Goal: Transaction & Acquisition: Purchase product/service

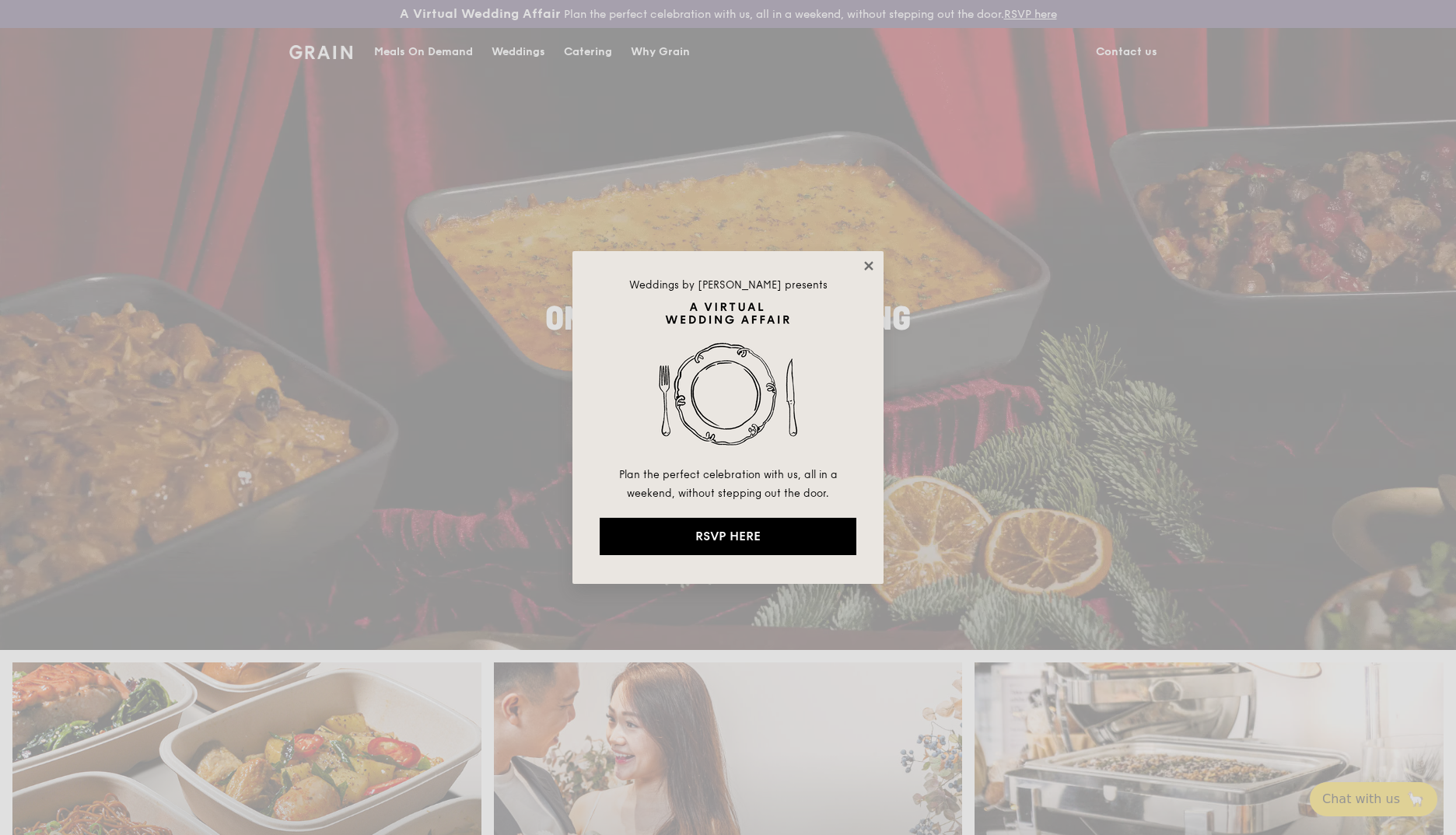
click at [868, 266] on icon at bounding box center [868, 266] width 9 height 9
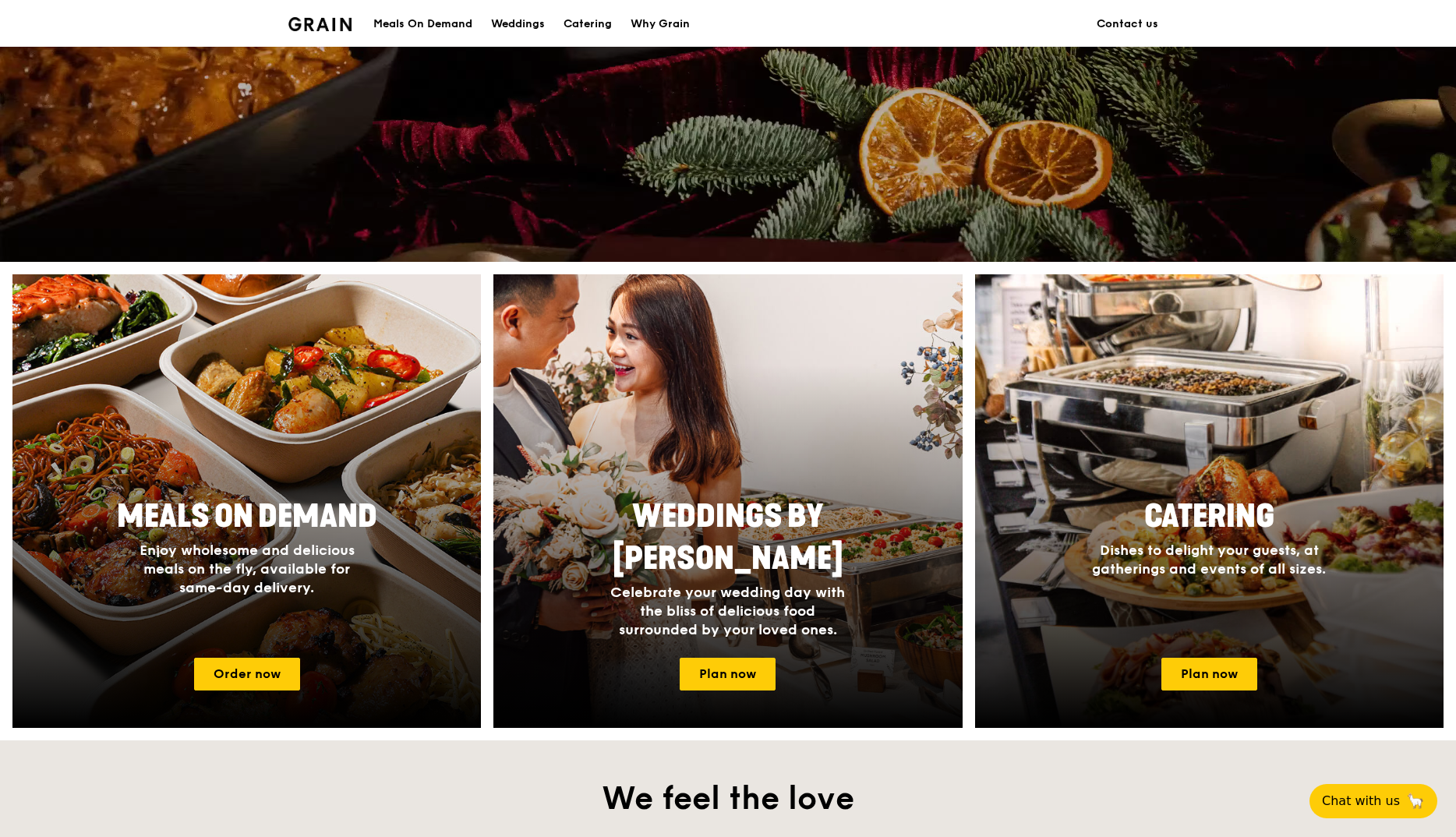
scroll to position [468, 0]
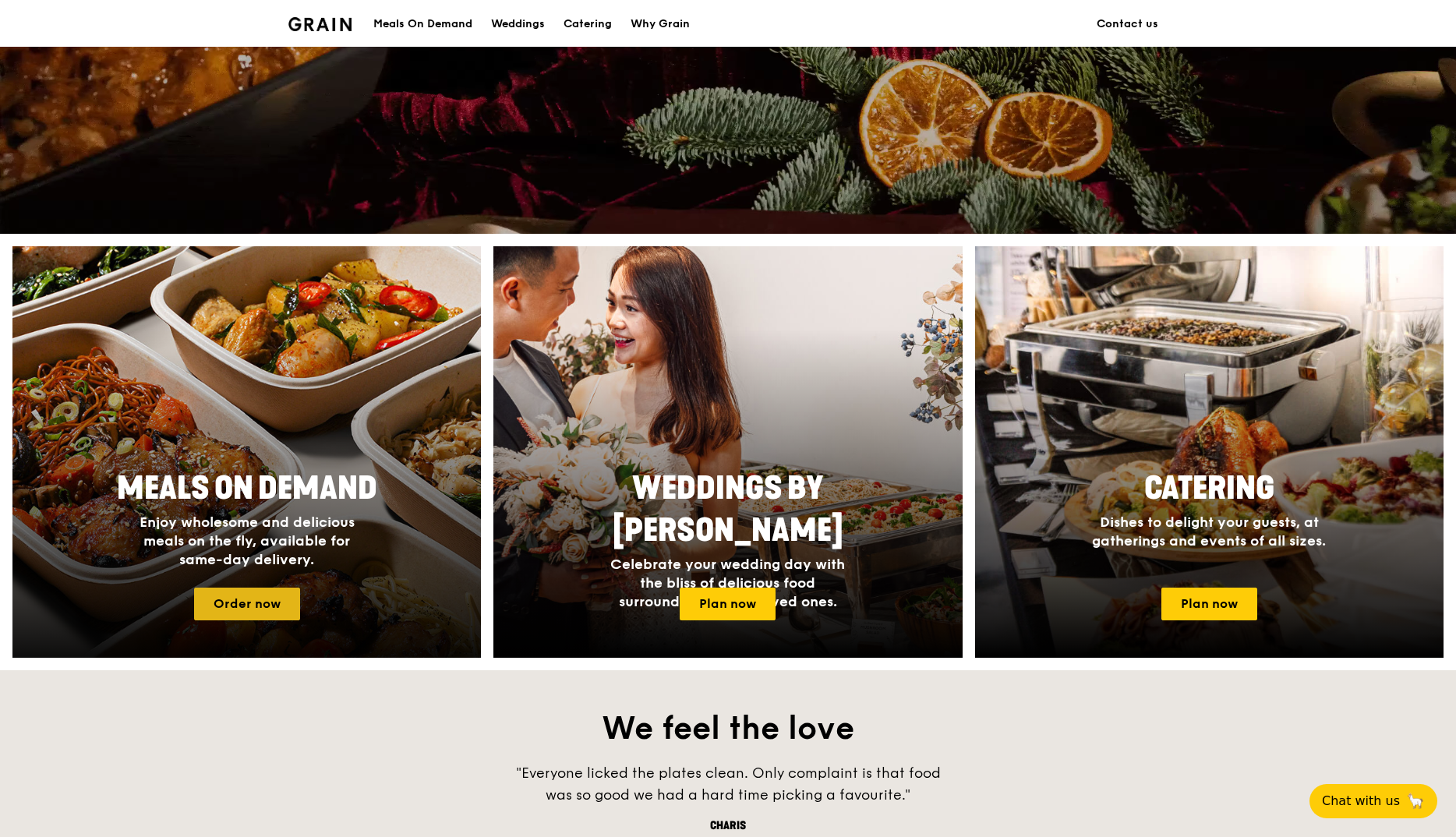
click at [258, 602] on link "Order now" at bounding box center [246, 605] width 106 height 33
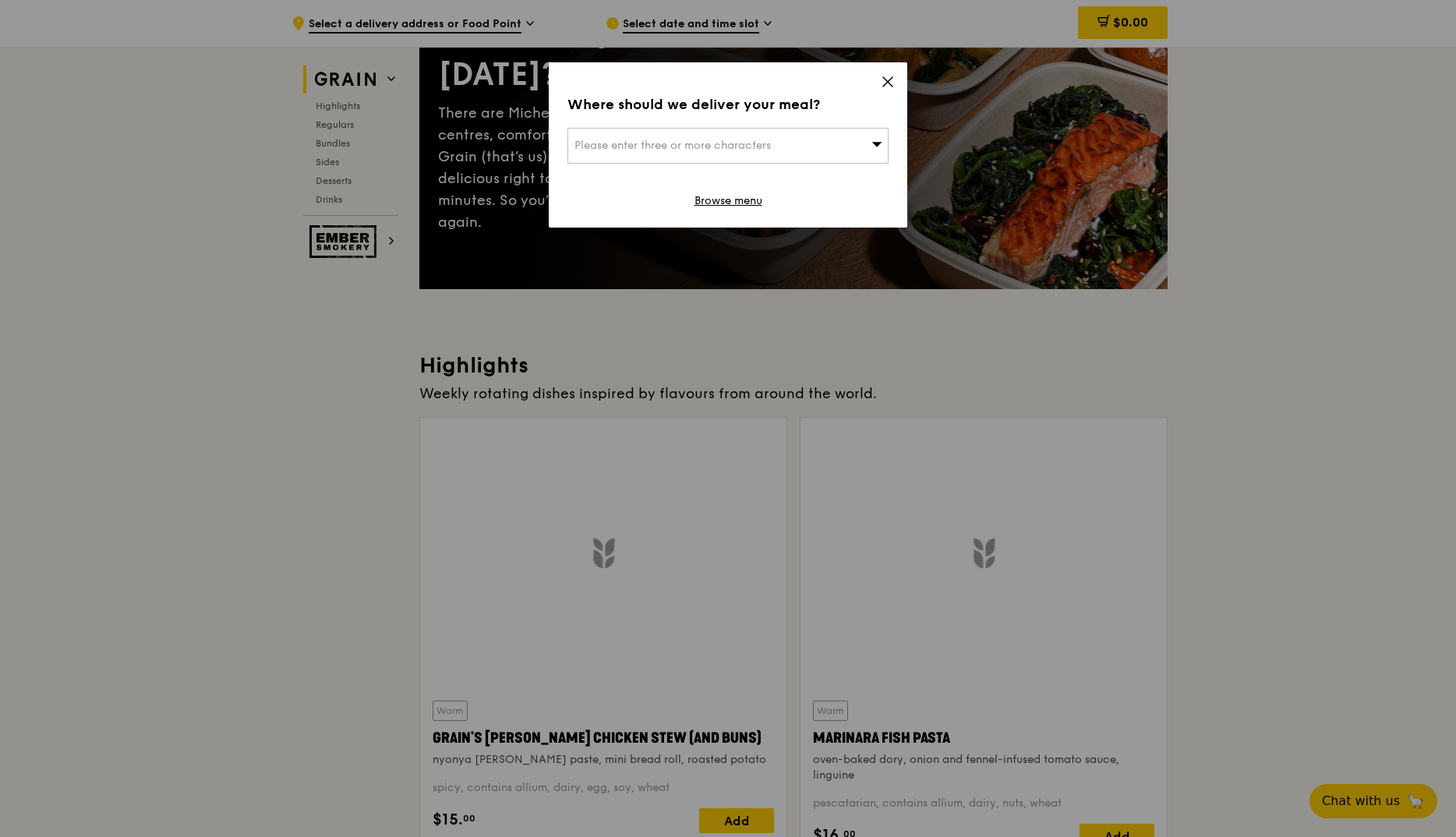
scroll to position [177, 0]
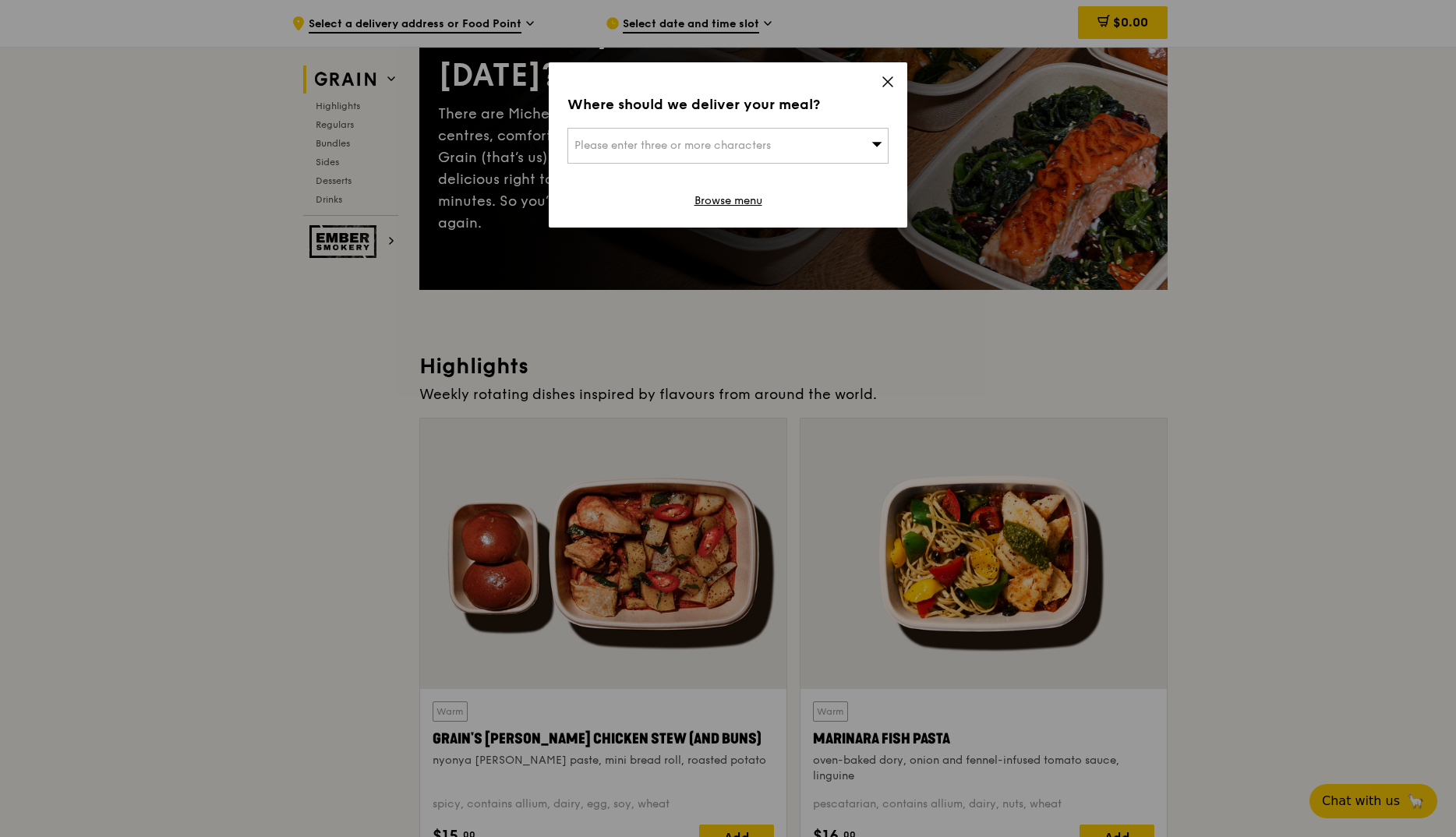
click at [876, 144] on icon at bounding box center [877, 144] width 10 height 5
click at [816, 142] on input "search" at bounding box center [728, 146] width 319 height 35
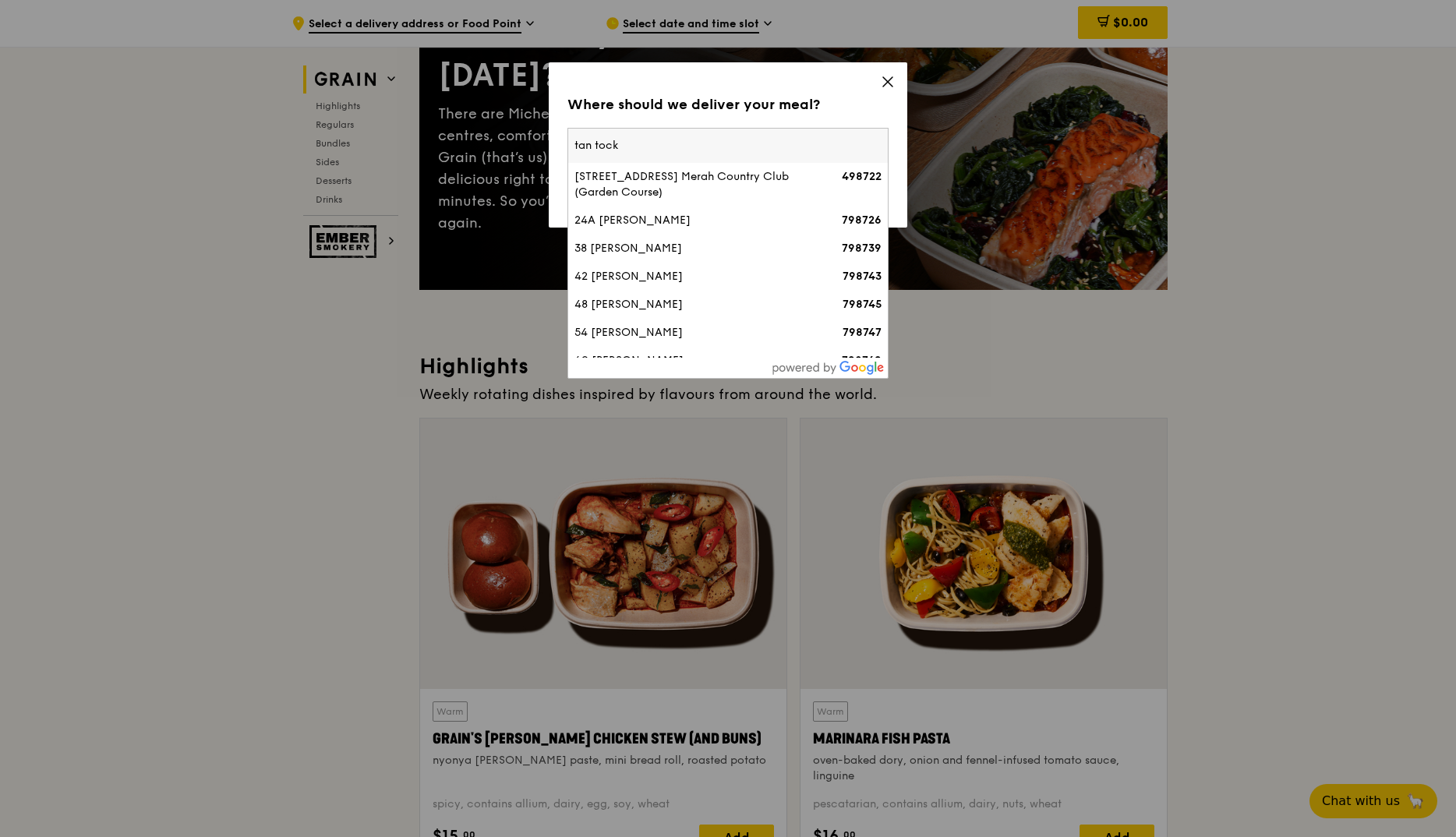
type input "tan tock"
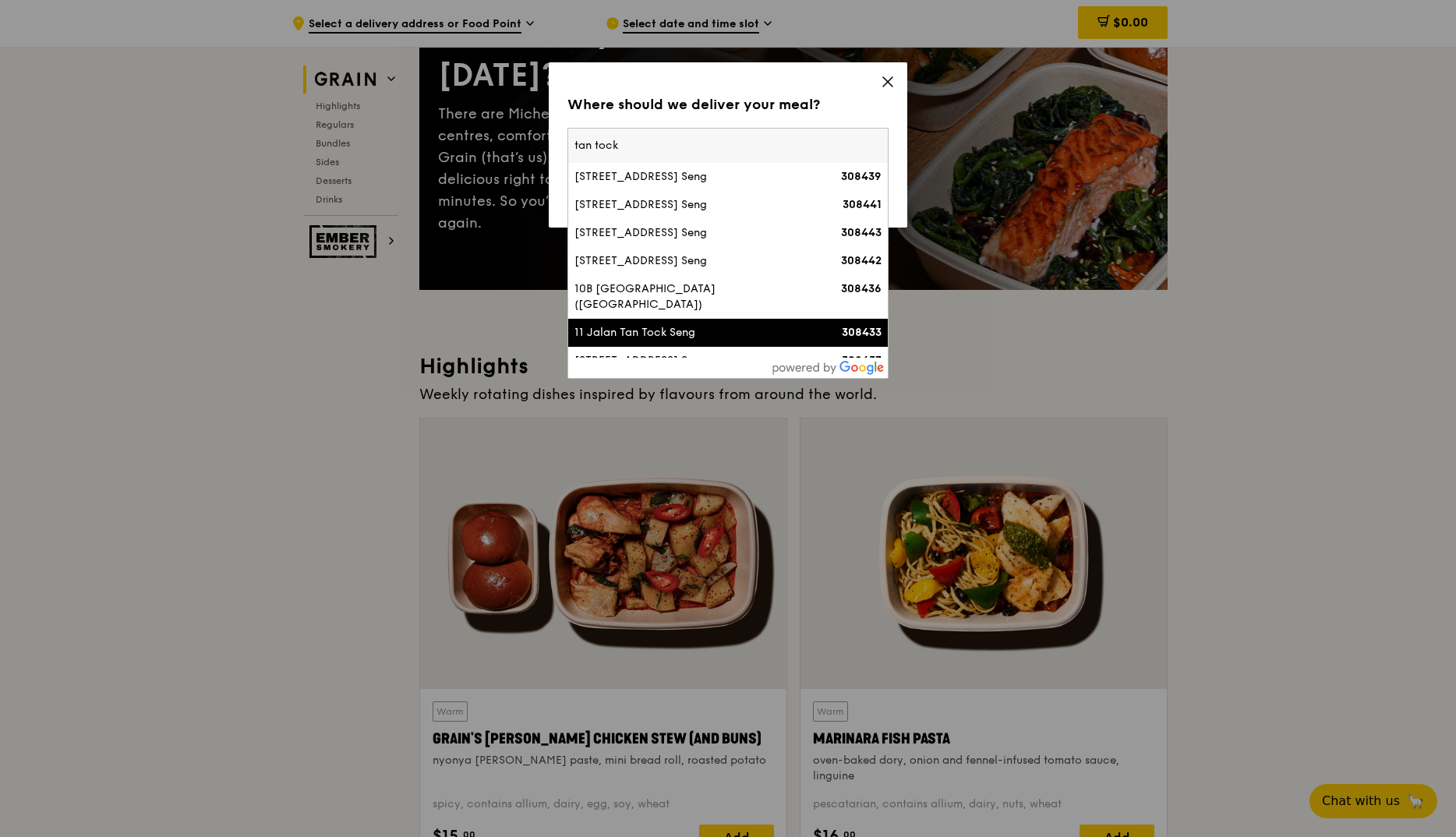
scroll to position [201, 0]
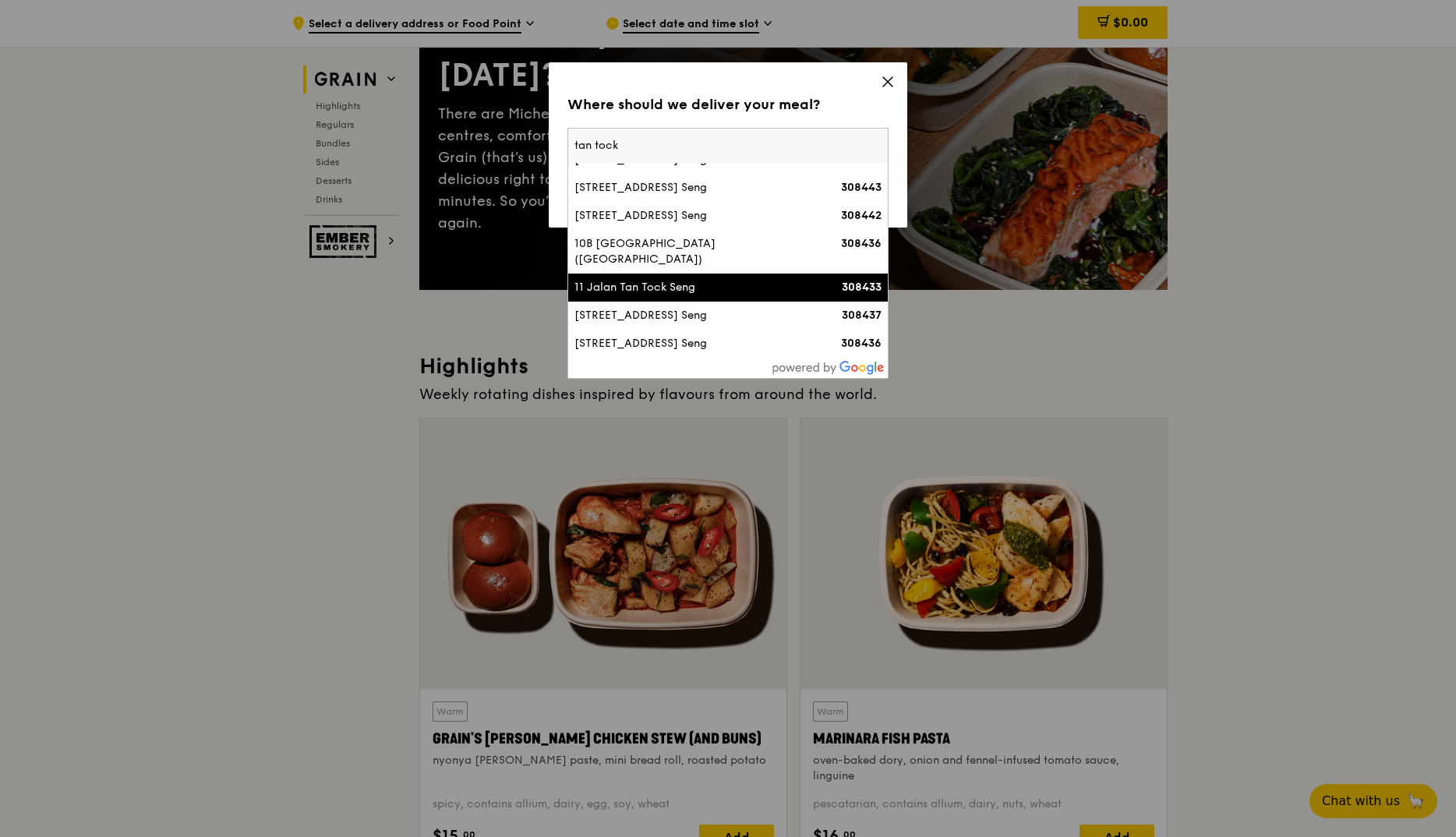
click at [710, 290] on div "11 Jalan Tan Tock Seng" at bounding box center [690, 287] width 231 height 16
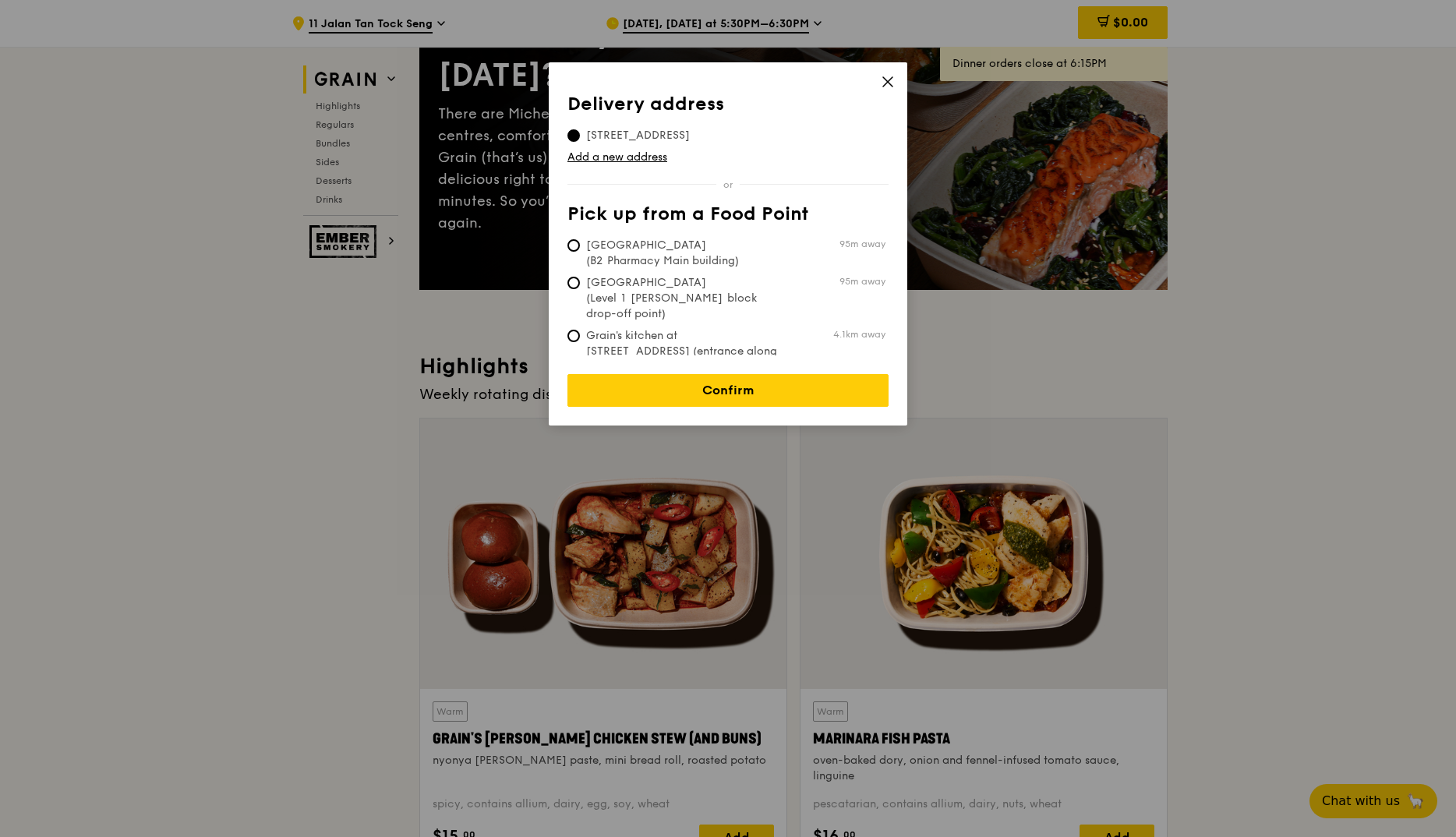
click at [661, 283] on span "Tan Tock Seng Hospital (Level 1 Ward block drop-off point)" at bounding box center [684, 299] width 232 height 47
click at [580, 283] on input "Tan Tock Seng Hospital (Level 1 Ward block drop-off point) 95m away" at bounding box center [574, 283] width 13 height 13
radio input "true"
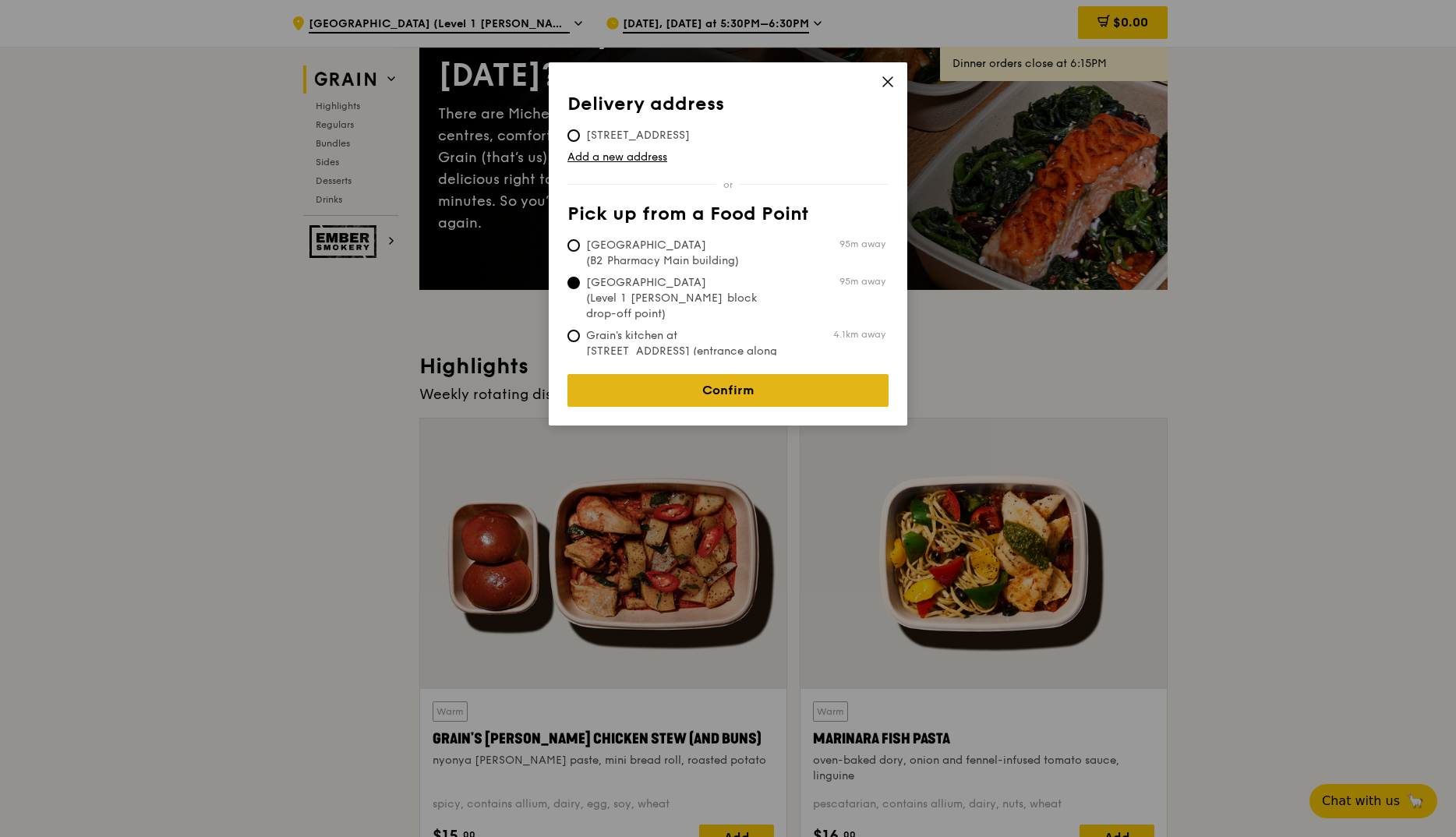
click at [695, 377] on link "Confirm" at bounding box center [728, 391] width 321 height 33
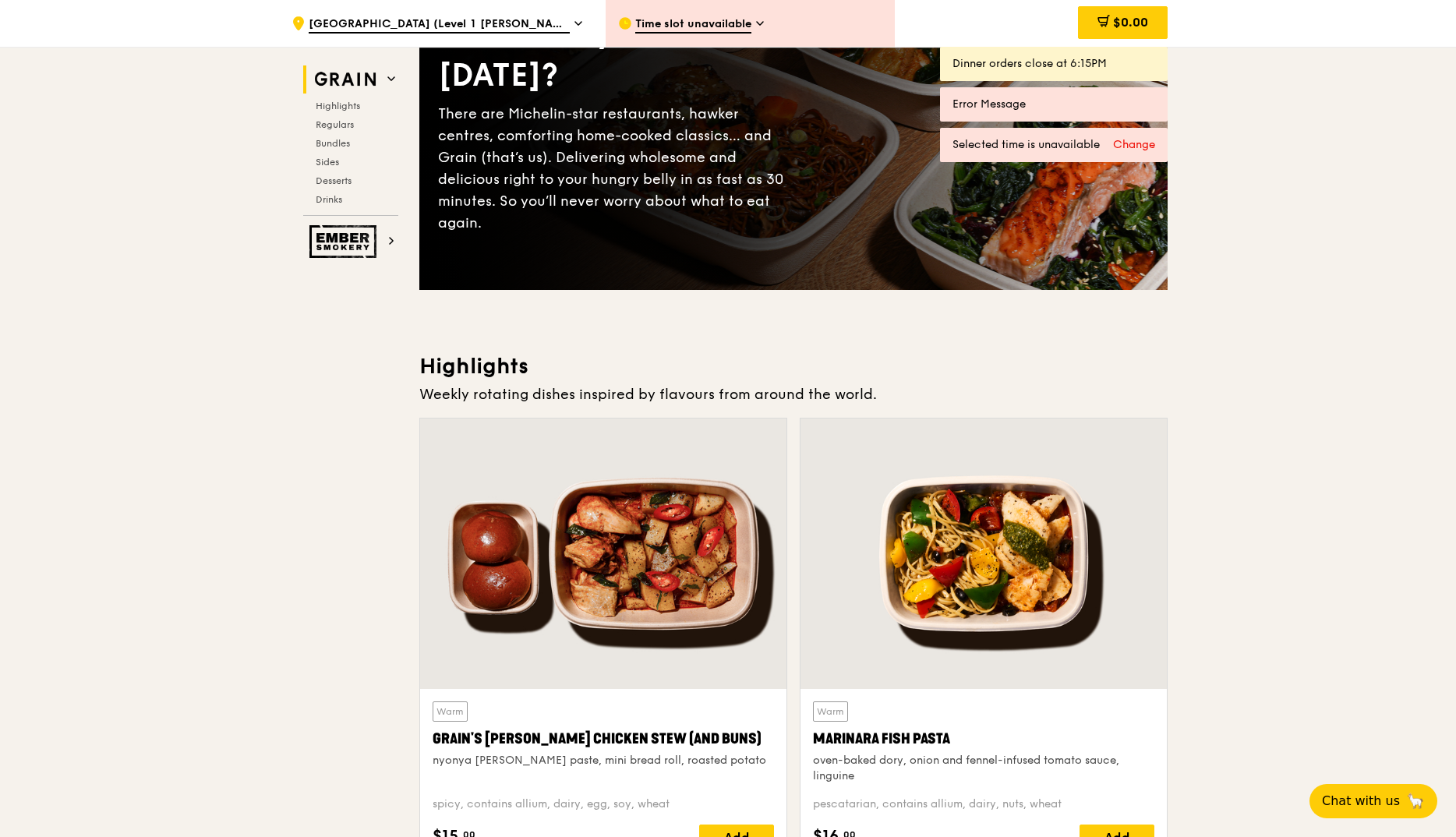
click at [761, 24] on icon at bounding box center [760, 24] width 6 height 3
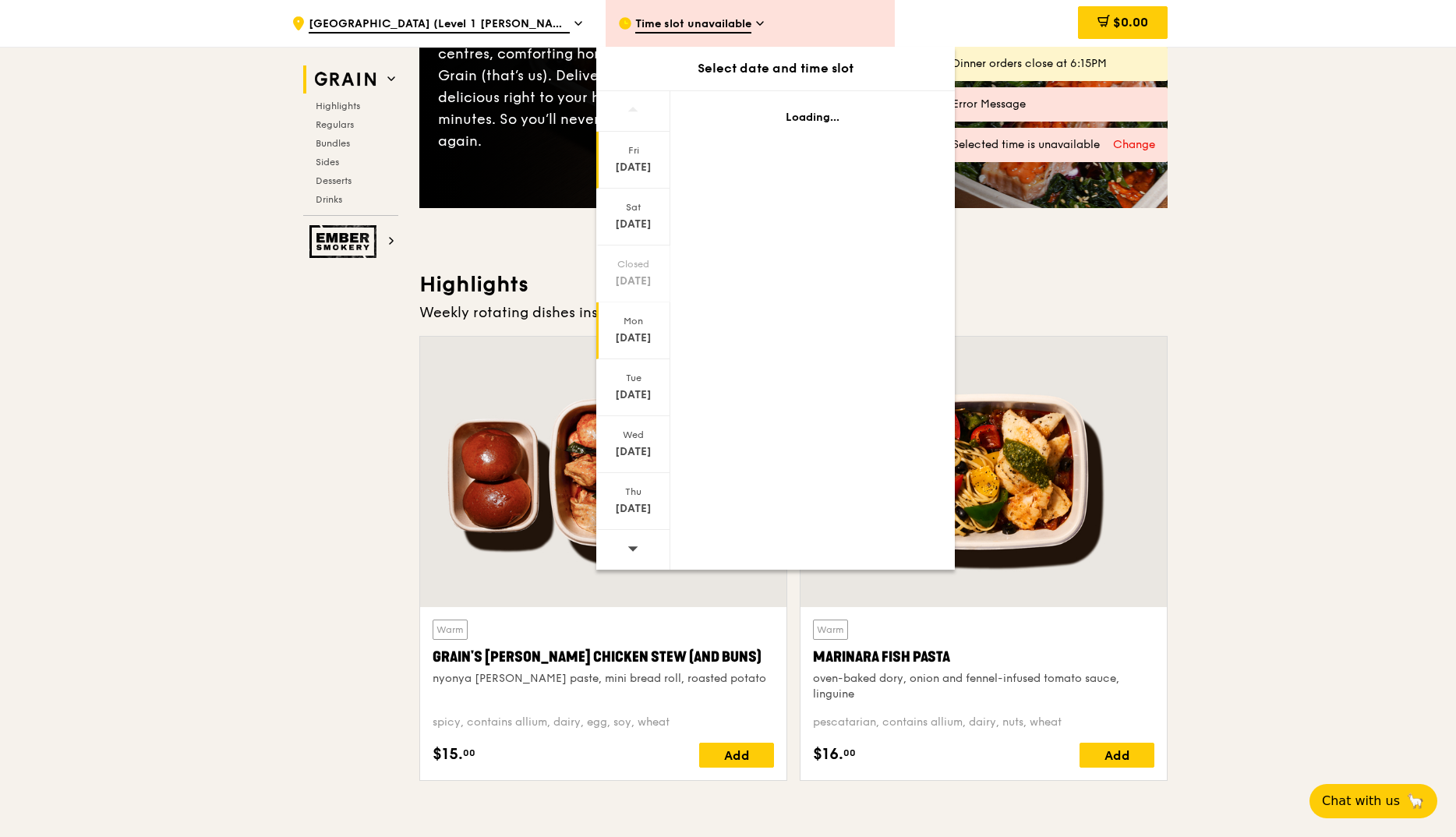
scroll to position [312, 0]
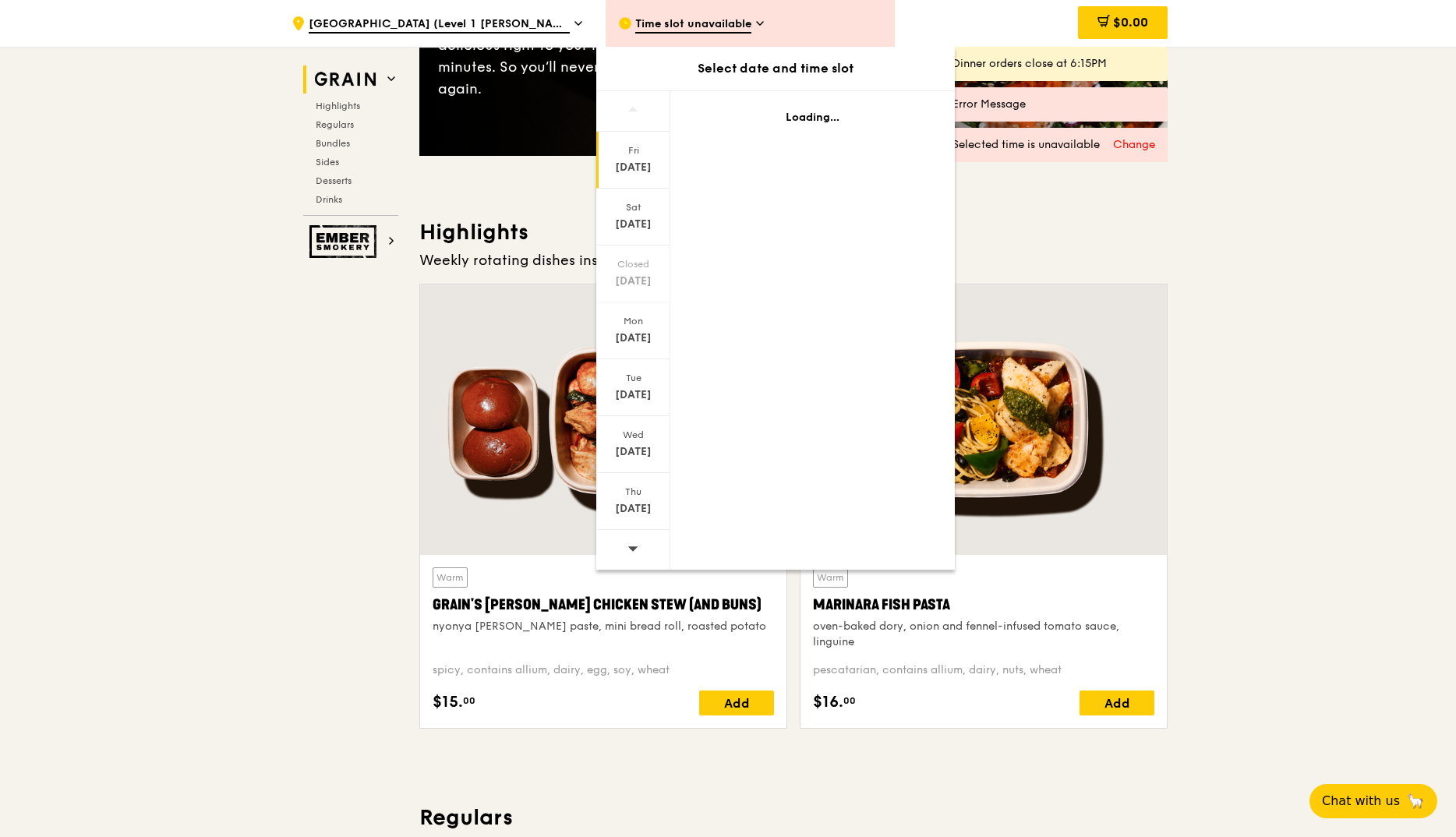
click at [632, 546] on icon at bounding box center [633, 548] width 11 height 12
click at [631, 551] on icon at bounding box center [633, 548] width 11 height 12
click at [632, 554] on icon at bounding box center [633, 548] width 11 height 12
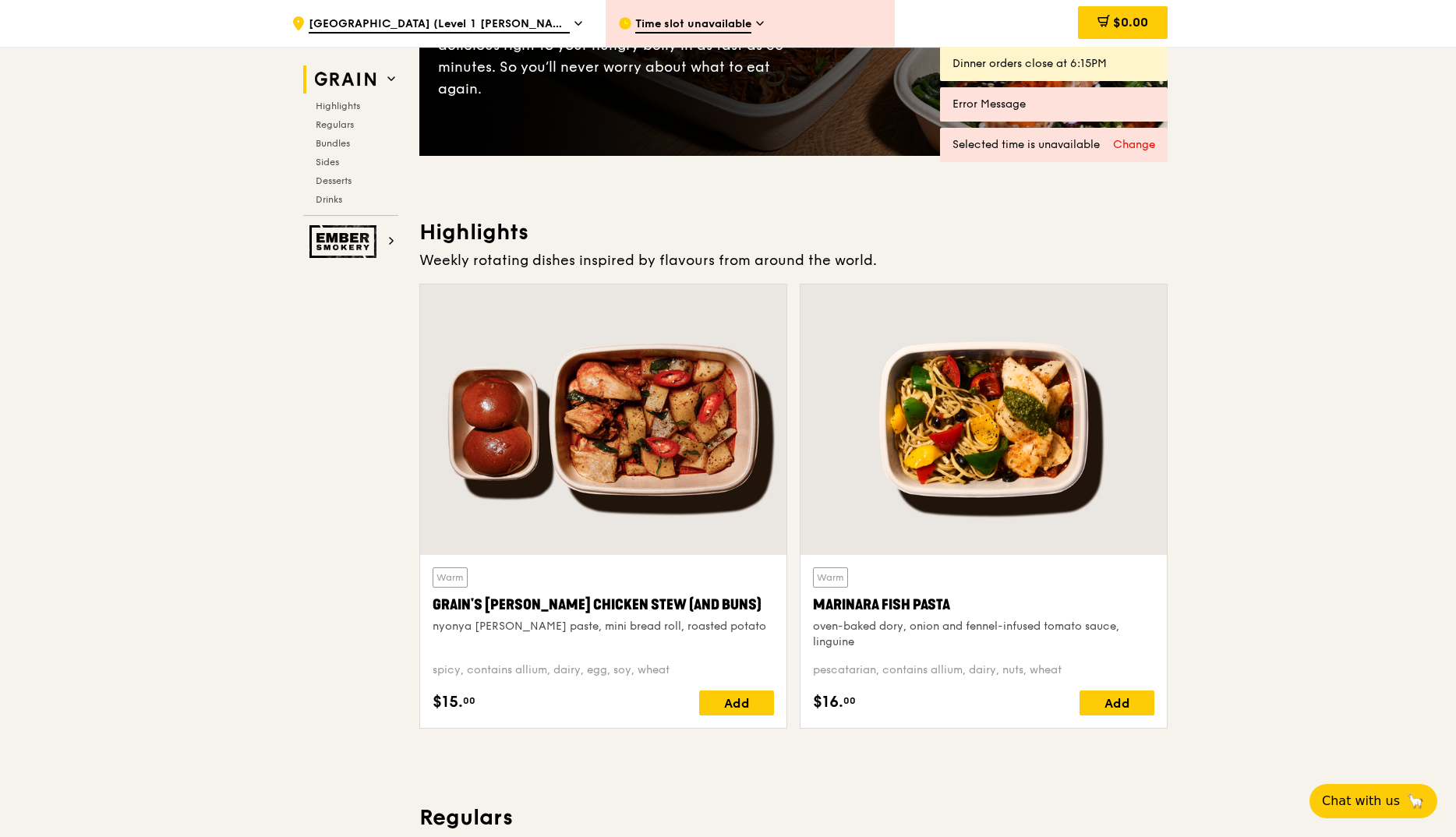
click at [751, 20] on span "Time slot unavailable" at bounding box center [693, 25] width 116 height 17
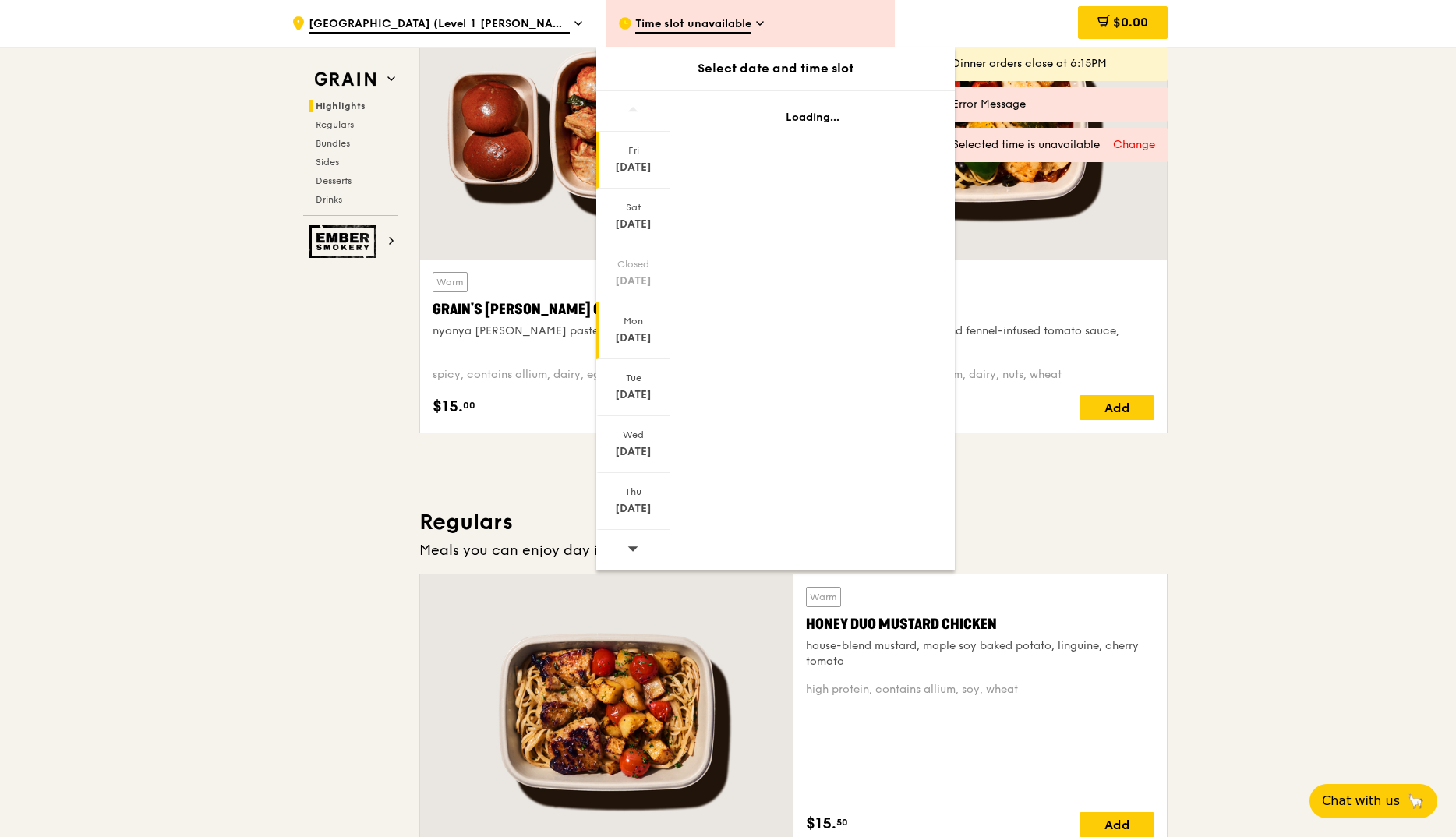
scroll to position [623, 0]
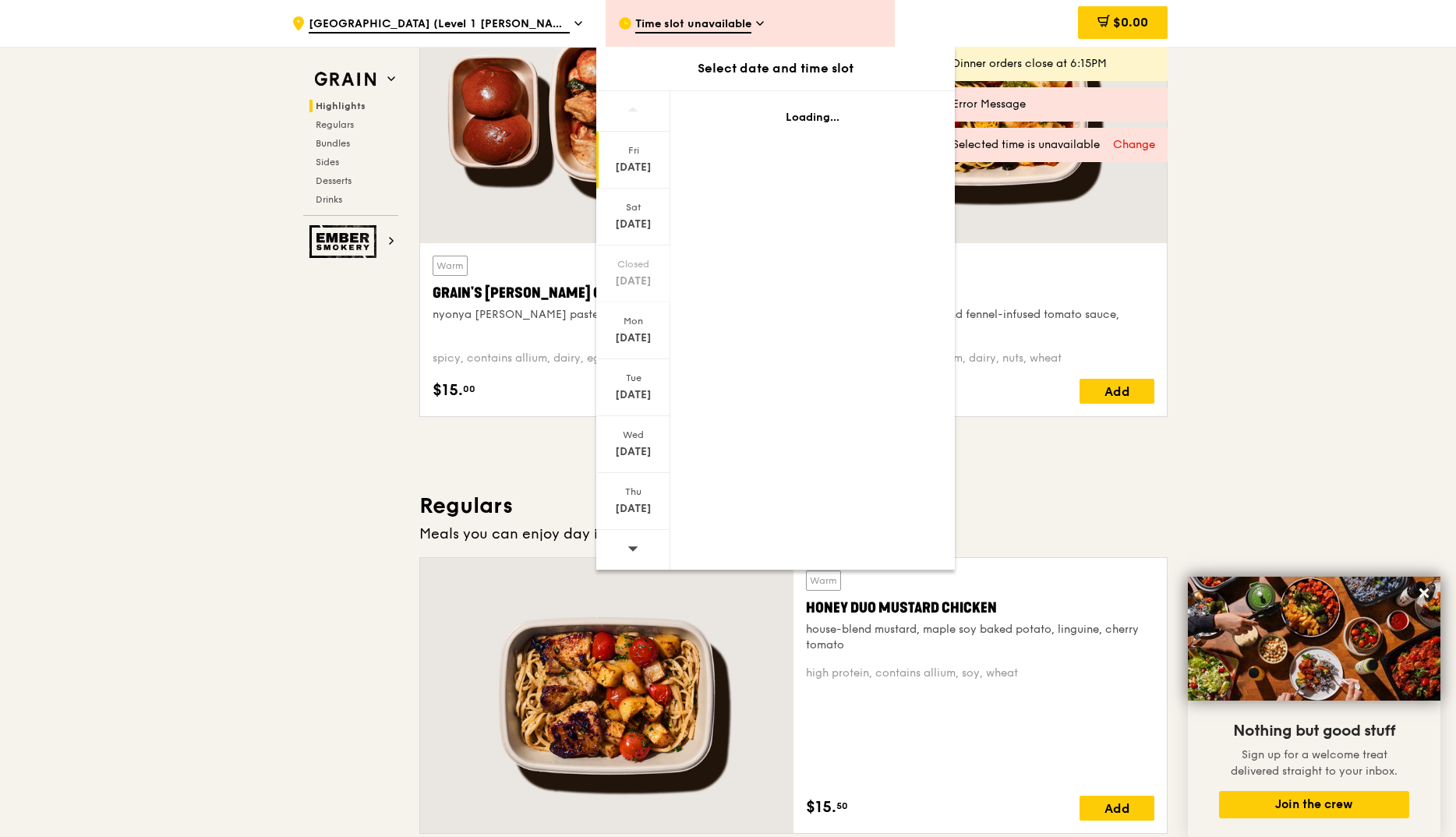
click at [636, 550] on icon at bounding box center [633, 548] width 11 height 12
click at [1139, 517] on h3 "Regulars" at bounding box center [793, 506] width 748 height 28
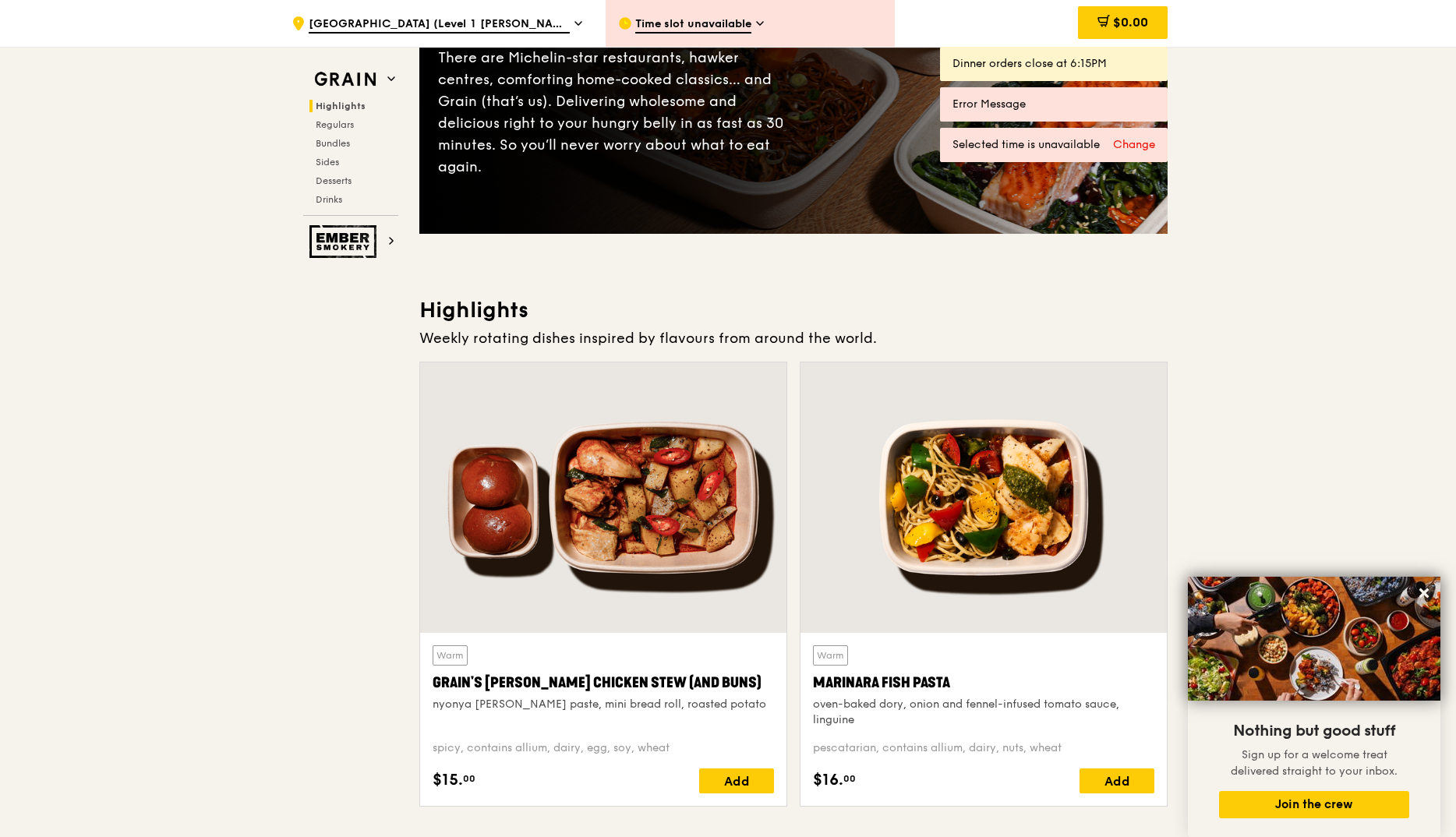
scroll to position [0, 0]
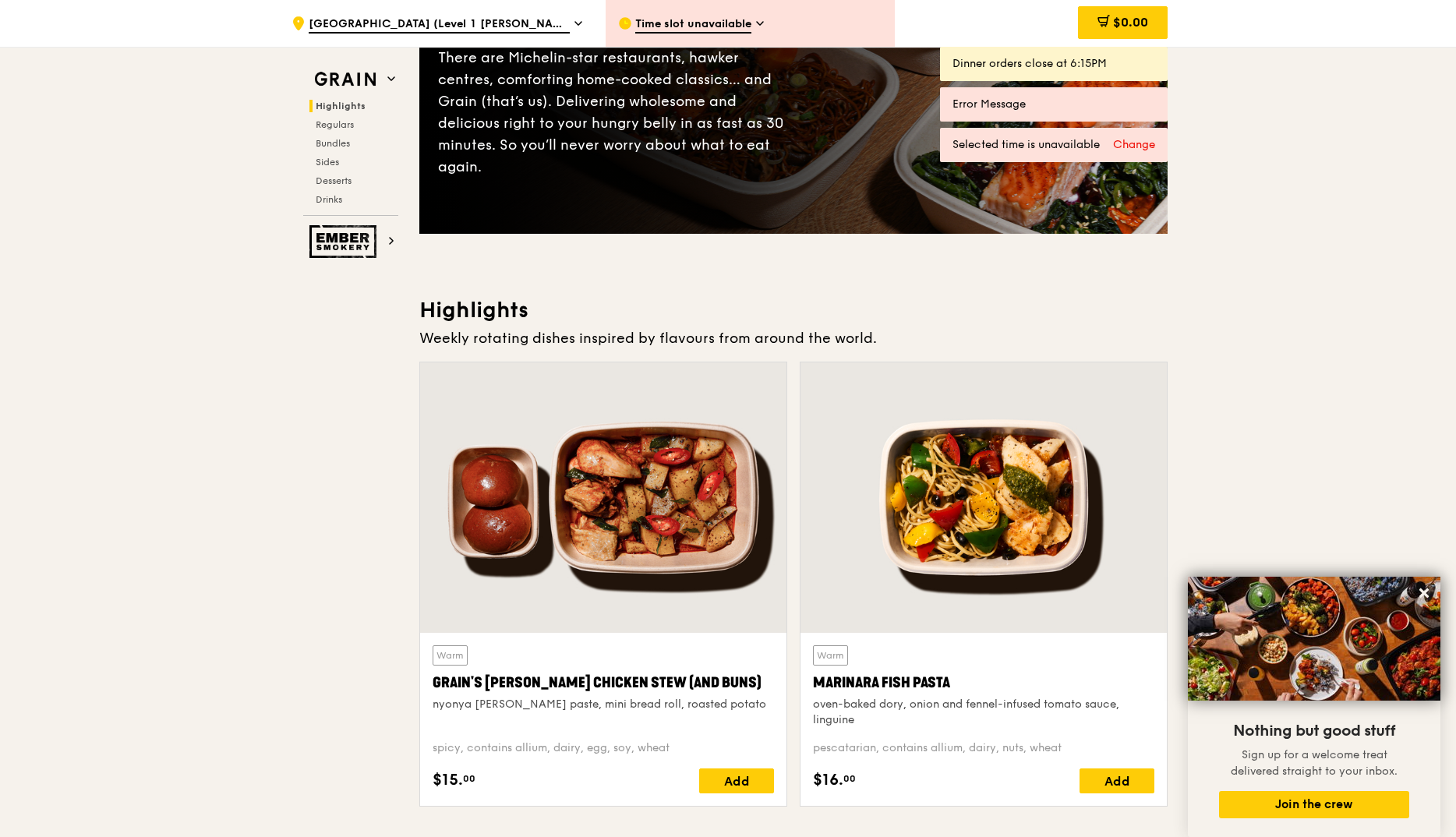
scroll to position [389, 0]
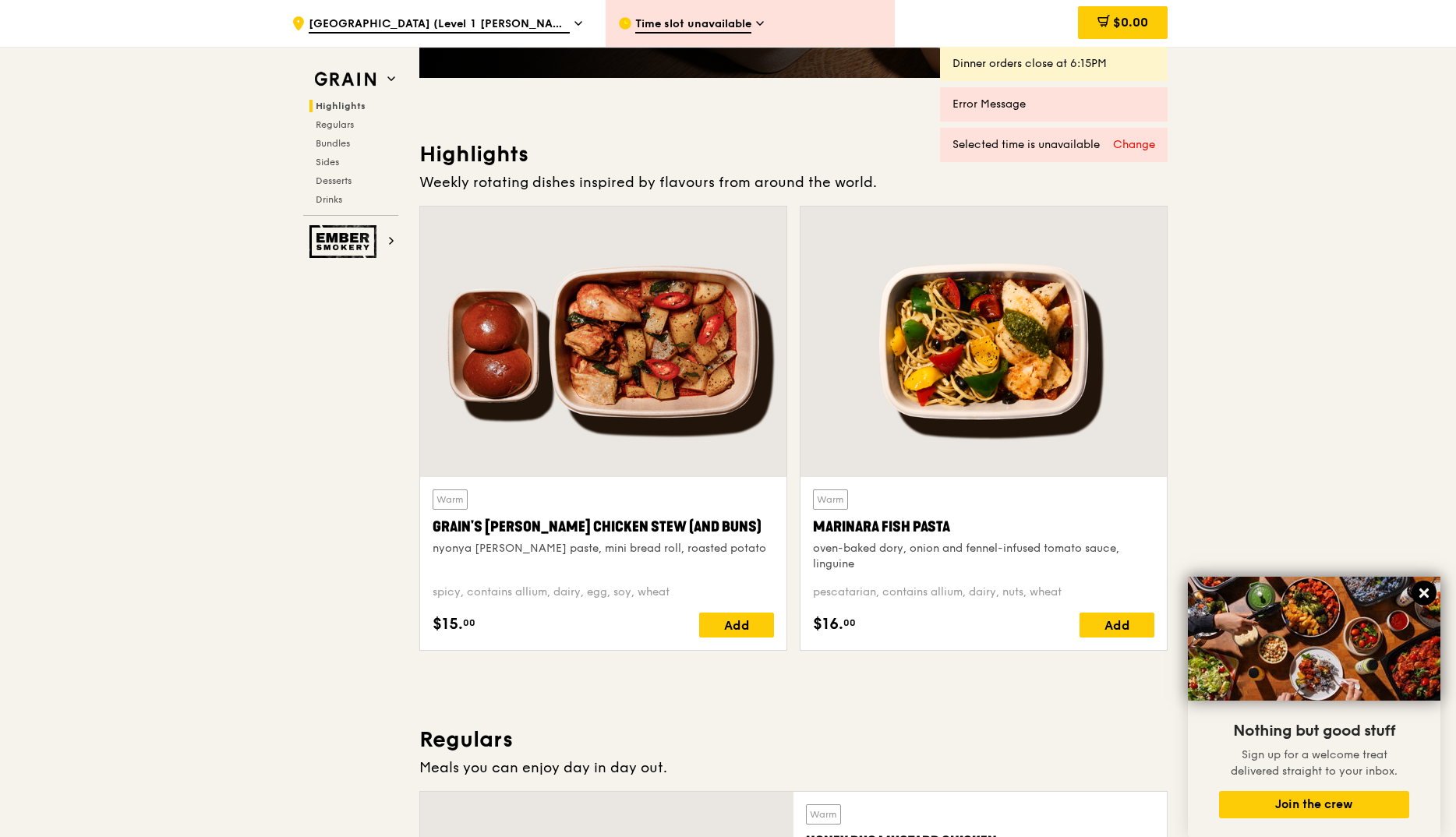
click at [1425, 592] on icon at bounding box center [1424, 594] width 9 height 9
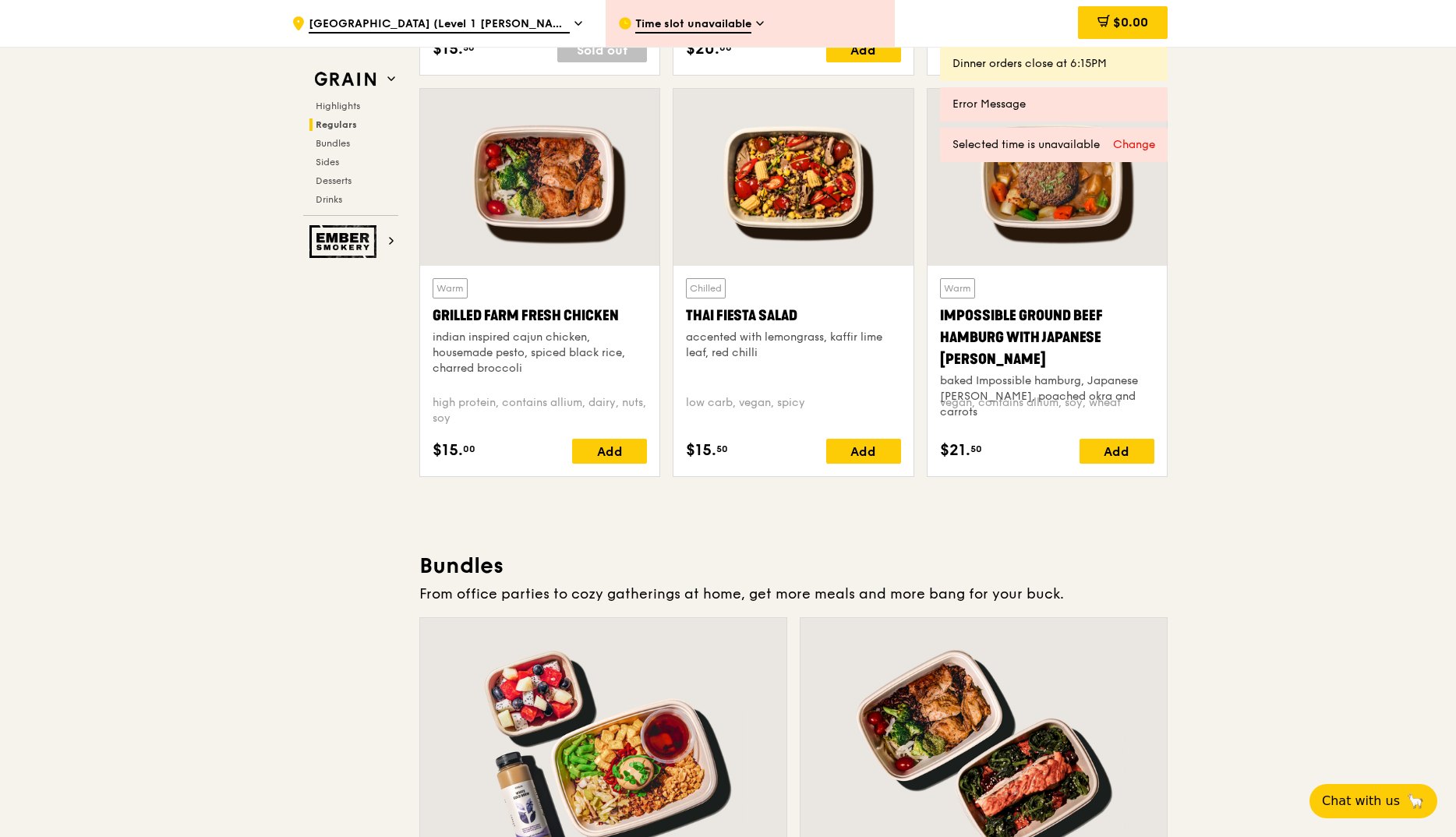
scroll to position [2027, 0]
